Goal: Task Accomplishment & Management: Manage account settings

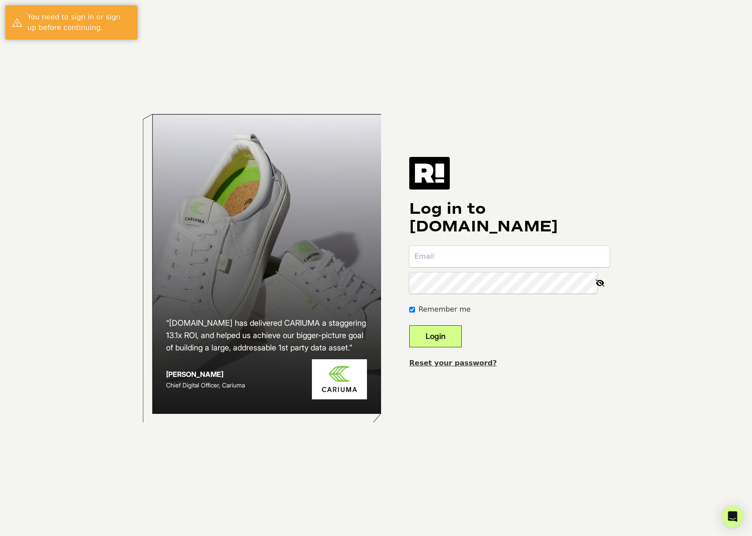
type input "[EMAIL_ADDRESS][DOMAIN_NAME]"
click at [452, 326] on button "Login" at bounding box center [435, 336] width 52 height 22
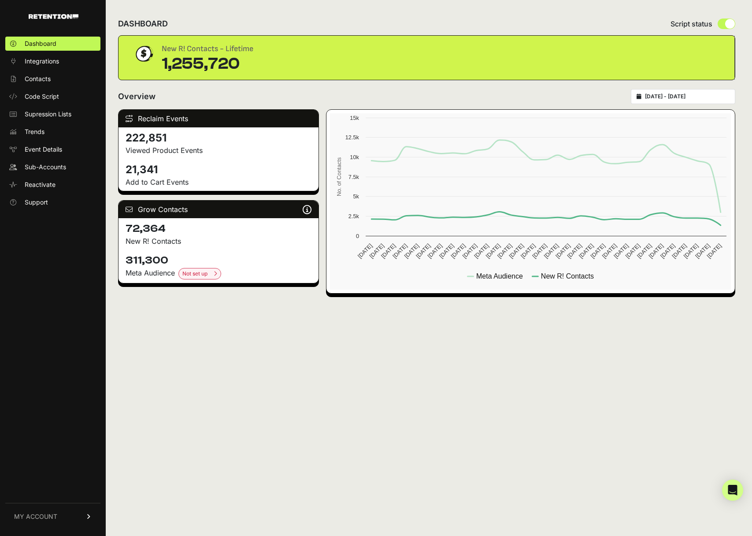
click at [81, 514] on link "MY ACCOUNT" at bounding box center [52, 516] width 95 height 27
drag, startPoint x: 48, startPoint y: 488, endPoint x: 69, endPoint y: 479, distance: 22.1
click at [48, 488] on link "Billing" at bounding box center [52, 487] width 95 height 14
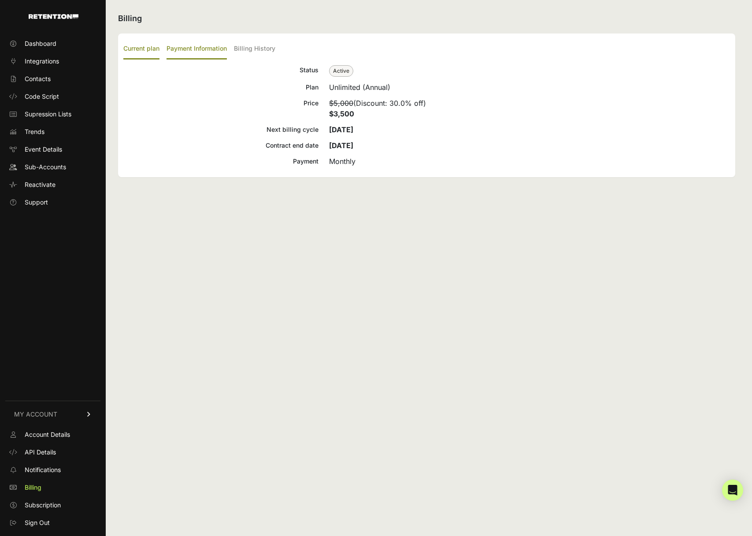
click at [195, 48] on label "Payment Information" at bounding box center [197, 49] width 60 height 21
click at [0, 0] on input "Payment Information" at bounding box center [0, 0] width 0 height 0
